Goal: Information Seeking & Learning: Learn about a topic

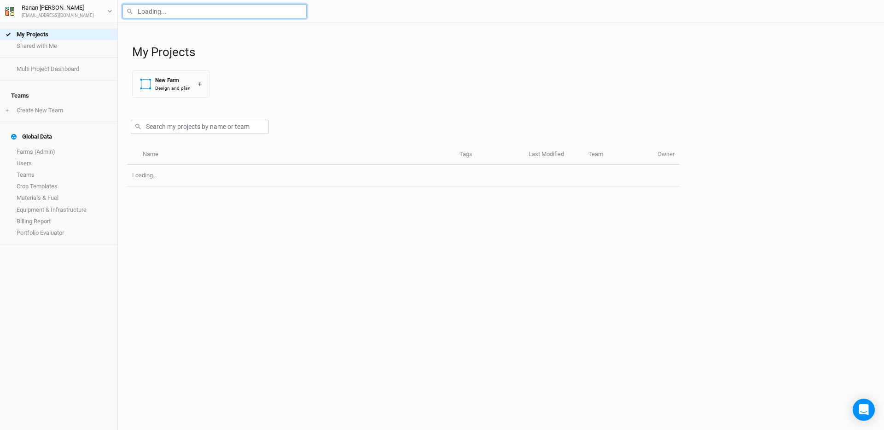
click at [183, 13] on input "text" at bounding box center [215, 11] width 184 height 14
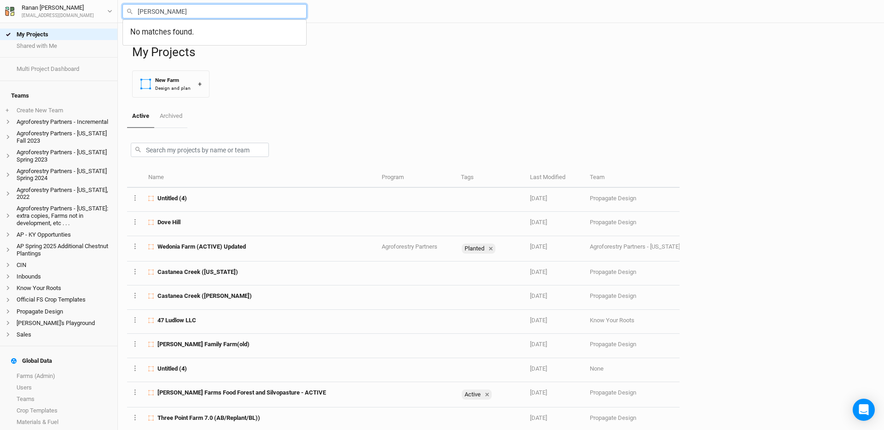
type input "[PERSON_NAME]"
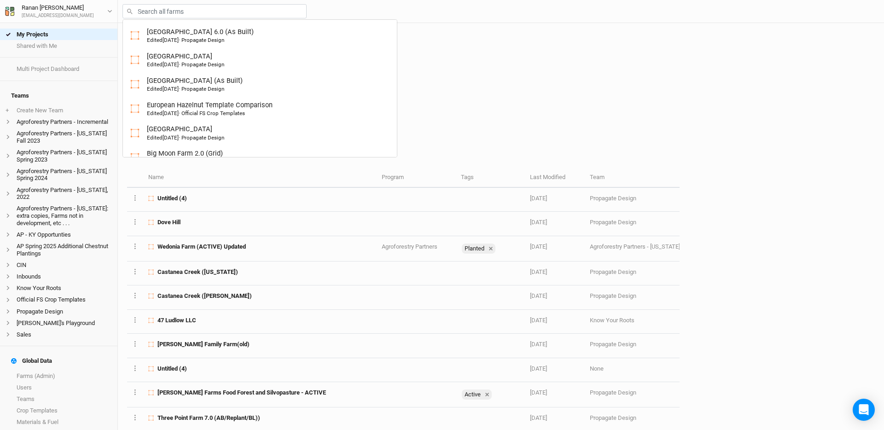
click at [665, 140] on div at bounding box center [403, 148] width 553 height 40
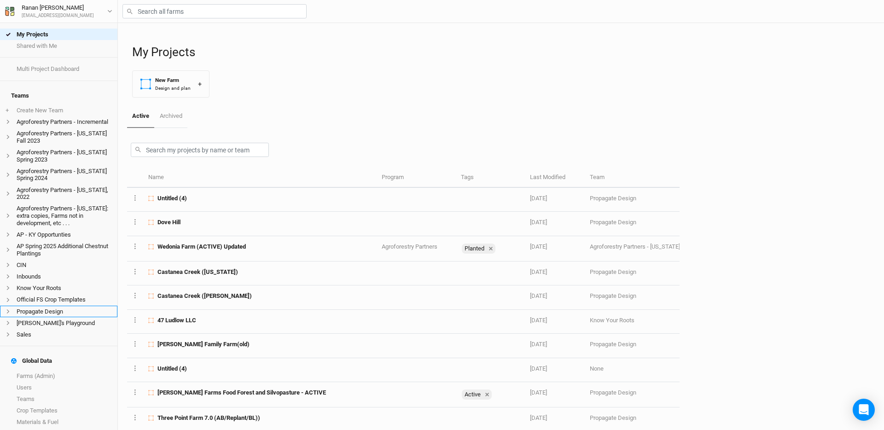
click at [64, 309] on li "Propagate Design" at bounding box center [58, 312] width 117 height 12
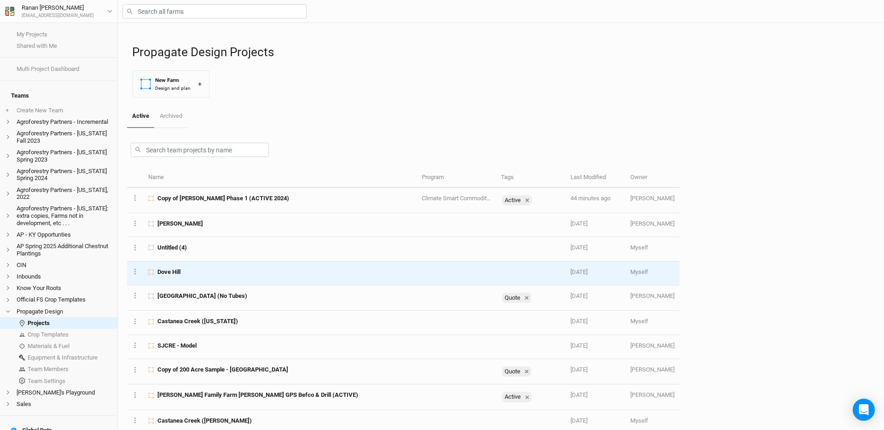
click at [196, 268] on div "Dove Hill" at bounding box center [279, 272] width 263 height 8
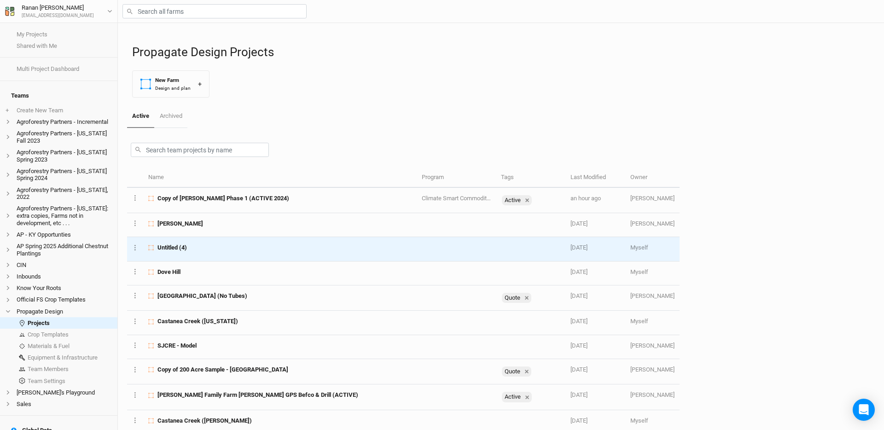
click at [185, 245] on span "Untitled (4)" at bounding box center [172, 248] width 29 height 8
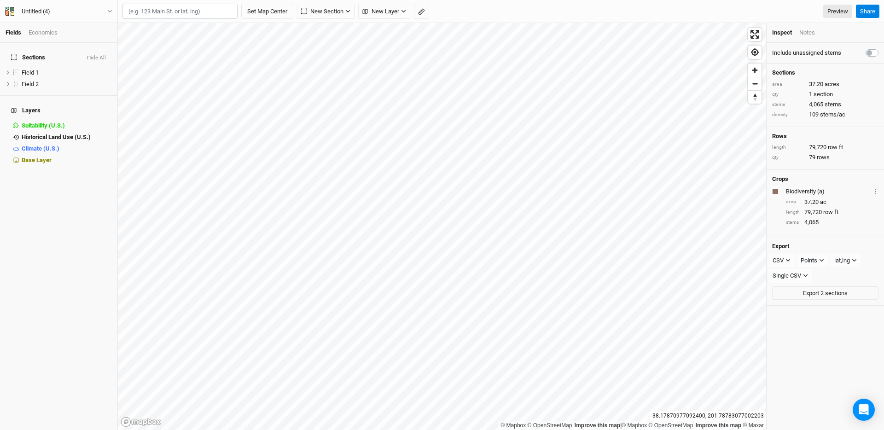
click at [187, 20] on div "Type in 2 or more characters for results. When autocomplete results are availab…" at bounding box center [501, 11] width 766 height 23
click at [188, 15] on input "text" at bounding box center [180, 12] width 115 height 16
paste input "92 [PERSON_NAME] Dr · [STREET_ADDRESS][PERSON_NAME]"
click at [187, 28] on div "[STREET_ADDRESS][PERSON_NAME]" at bounding box center [198, 35] width 115 height 16
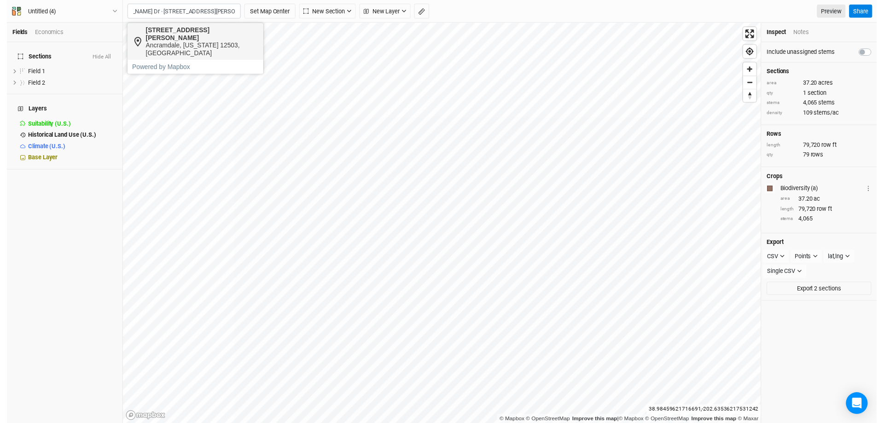
scroll to position [0, 0]
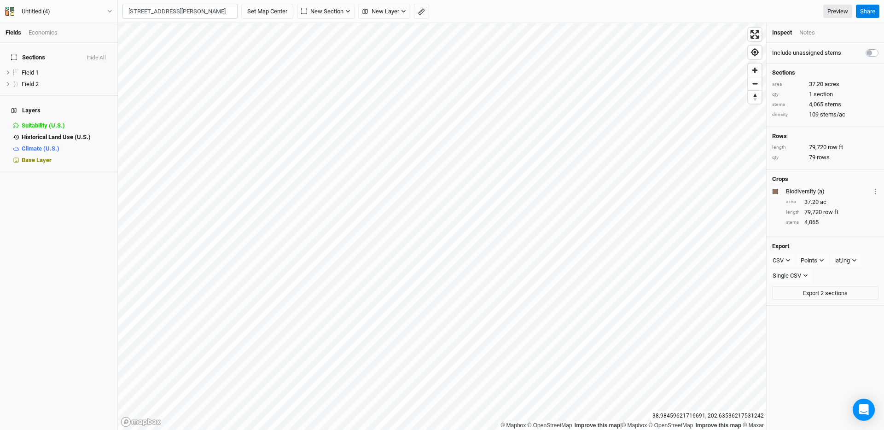
type input "[STREET_ADDRESS][PERSON_NAME][US_STATE]"
click at [389, 6] on button "New Layer" at bounding box center [384, 12] width 52 height 16
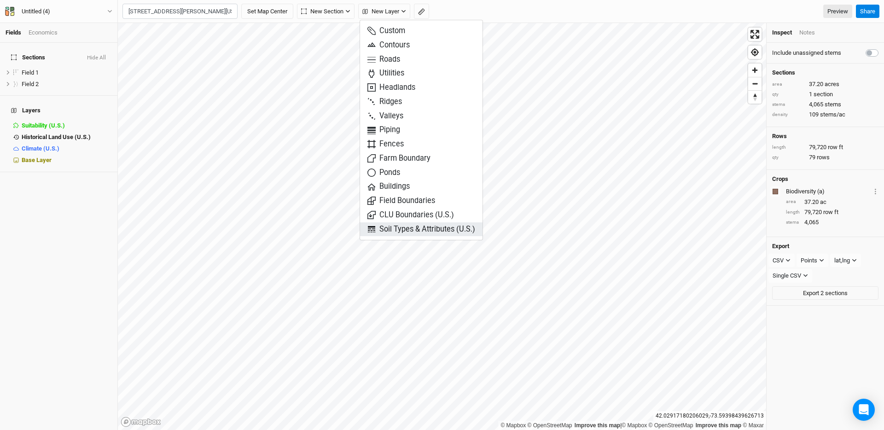
click at [422, 231] on span "Soil Types & Attributes (U.S.)" at bounding box center [422, 229] width 108 height 11
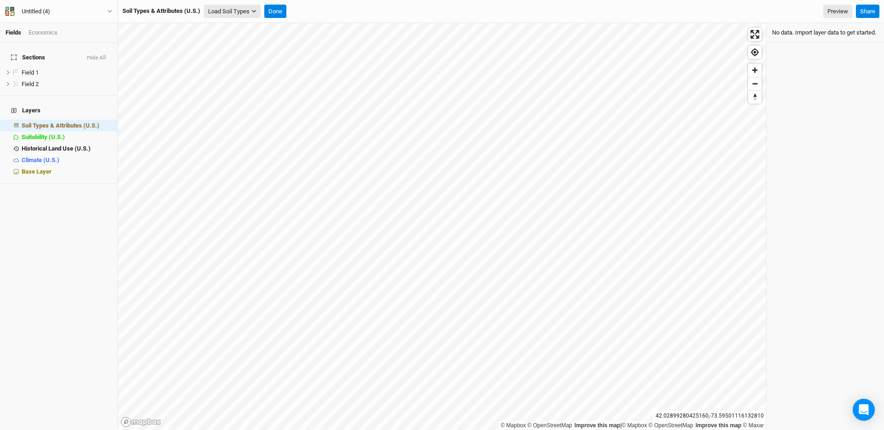
click at [224, 13] on button "Load Soil Types" at bounding box center [232, 12] width 57 height 14
click at [233, 28] on button "Load for Current View" at bounding box center [241, 27] width 73 height 12
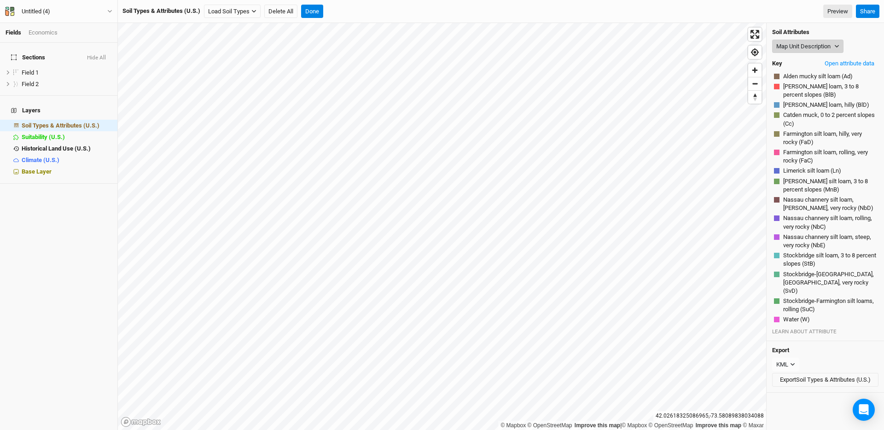
click at [811, 53] on button "Map Unit Description" at bounding box center [807, 47] width 71 height 14
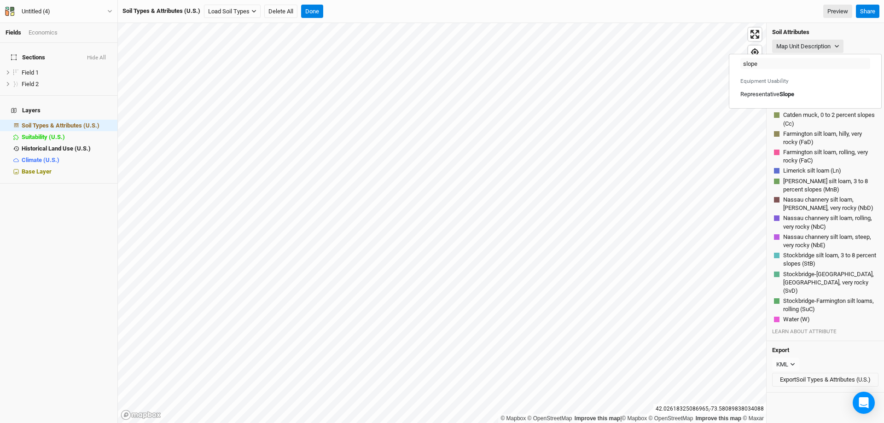
type input "Representative [PERSON_NAME]"
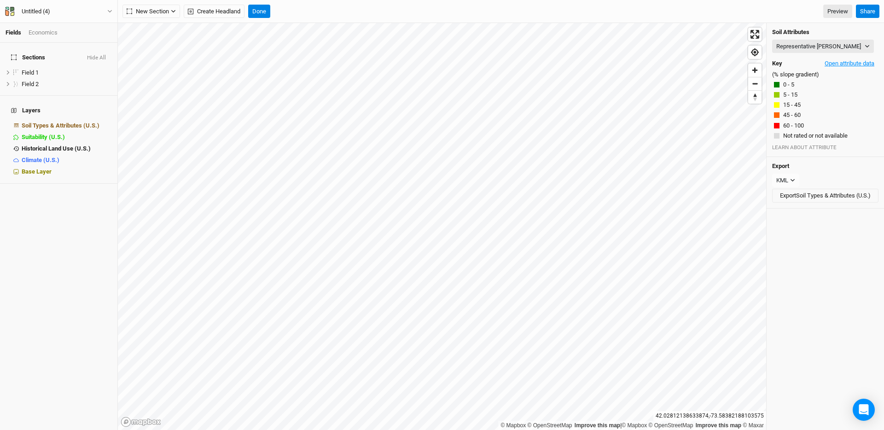
click at [849, 58] on button "Open attribute data" at bounding box center [850, 64] width 58 height 14
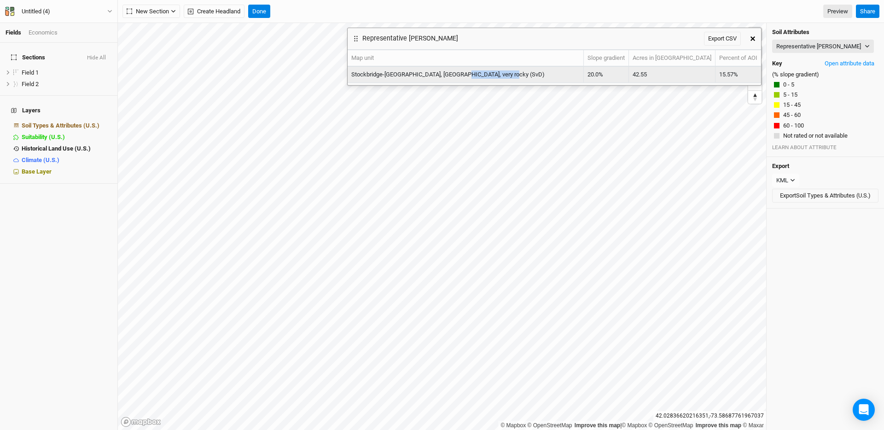
drag, startPoint x: 452, startPoint y: 74, endPoint x: 498, endPoint y: 71, distance: 46.6
click at [498, 71] on td "Stockbridge-[GEOGRAPHIC_DATA], [GEOGRAPHIC_DATA], very rocky (SvD)" at bounding box center [466, 75] width 236 height 16
click at [755, 38] on button "button" at bounding box center [753, 38] width 17 height 17
click at [755, 38] on span "Enter fullscreen" at bounding box center [754, 34] width 13 height 13
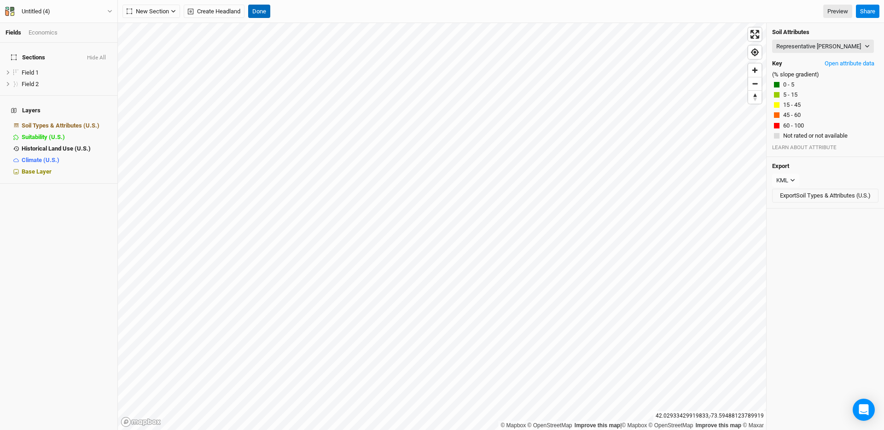
click at [263, 11] on button "Done" at bounding box center [259, 12] width 22 height 14
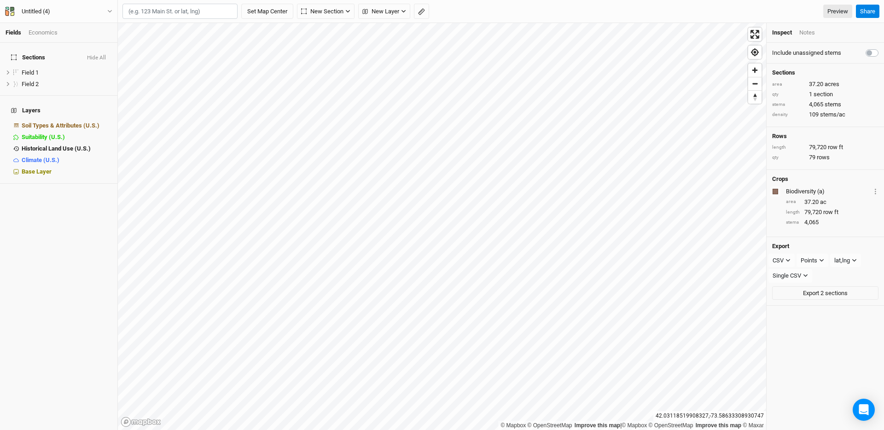
click at [476, 18] on div "Type in 2 or more characters for results. When autocomplete results are availab…" at bounding box center [488, 12] width 730 height 16
